Goal: Transaction & Acquisition: Purchase product/service

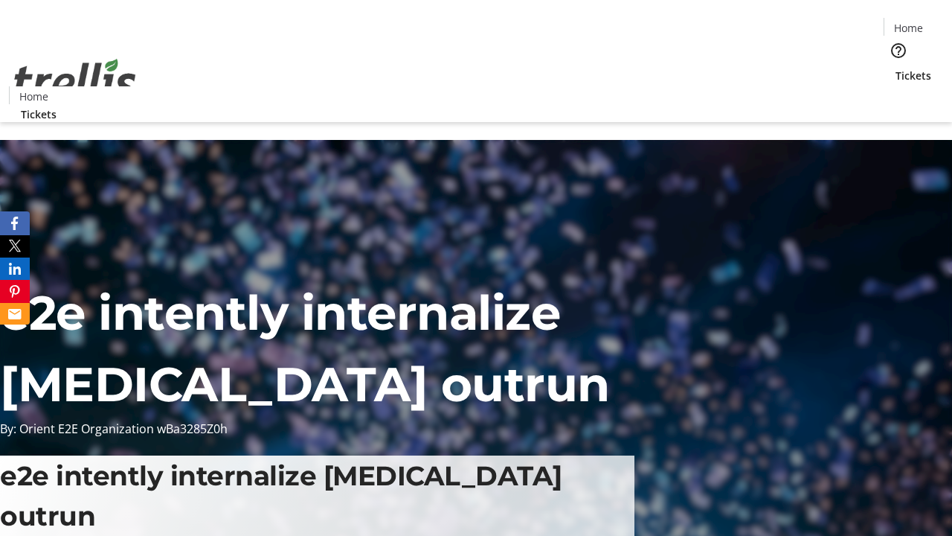
click at [896, 68] on span "Tickets" at bounding box center [914, 76] width 36 height 16
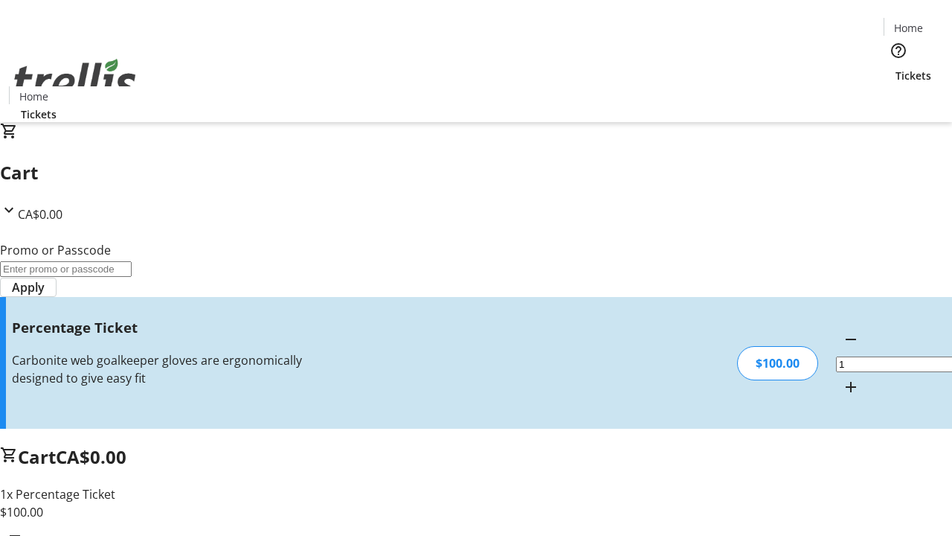
type input "FOO"
